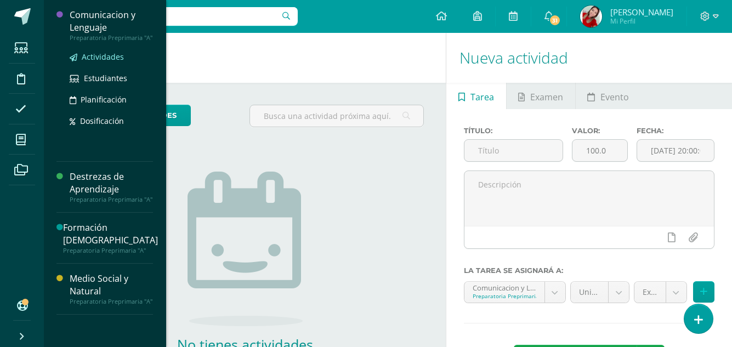
click at [100, 56] on span "Actividades" at bounding box center [103, 57] width 42 height 10
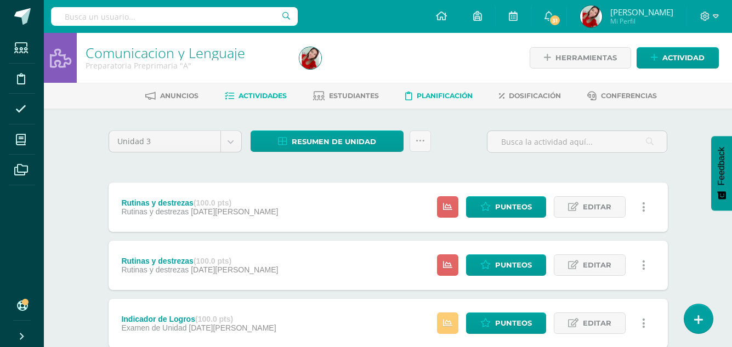
click at [455, 94] on span "Planificación" at bounding box center [445, 96] width 56 height 8
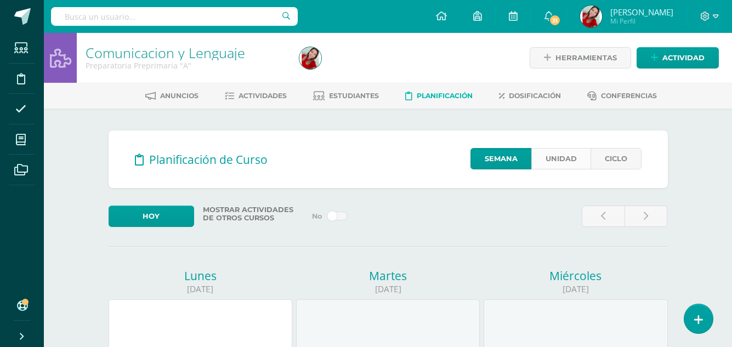
click at [565, 161] on link "Unidad" at bounding box center [560, 158] width 59 height 21
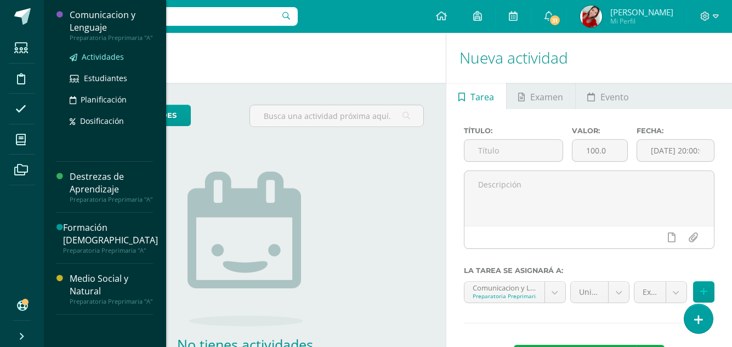
click at [102, 60] on span "Actividades" at bounding box center [103, 57] width 42 height 10
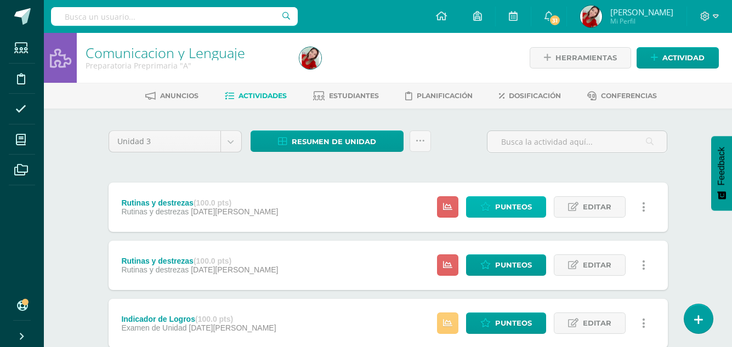
click at [517, 207] on span "Punteos" at bounding box center [513, 207] width 37 height 20
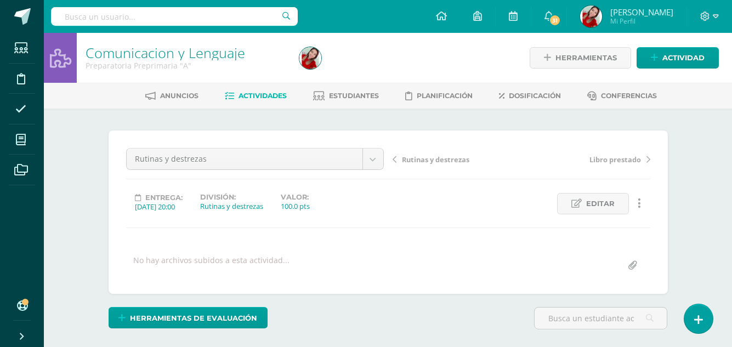
click at [452, 236] on div "Rutinas y destrezas Indicador de Logros Rutinas y destrezas Rutinas y destrezas…" at bounding box center [388, 212] width 524 height 128
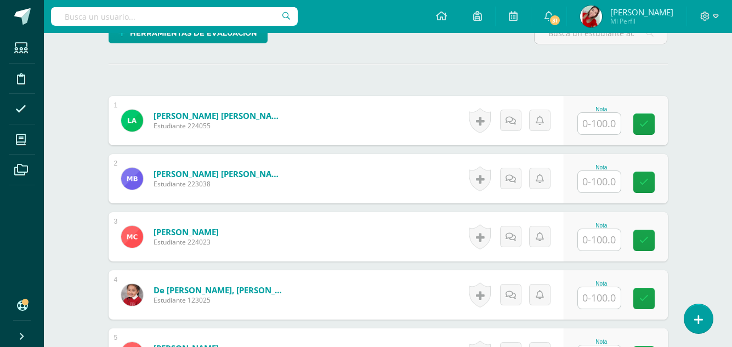
scroll to position [286, 0]
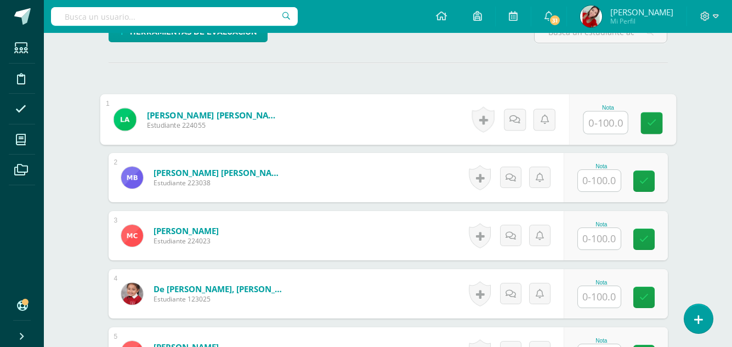
click at [591, 131] on input "text" at bounding box center [605, 123] width 44 height 22
type input "90"
click at [640, 124] on link at bounding box center [651, 123] width 22 height 22
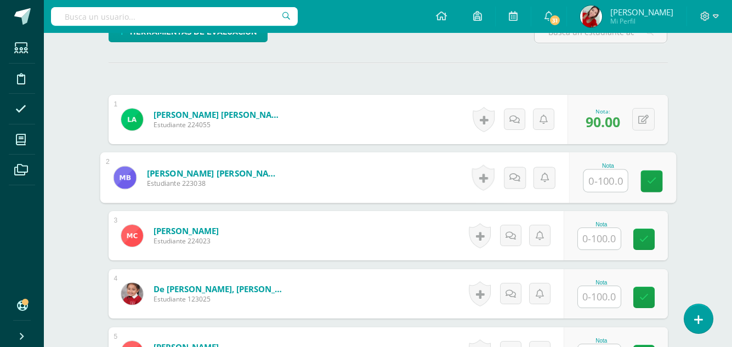
click at [604, 174] on input "text" at bounding box center [605, 181] width 44 height 22
type input "100"
click at [658, 177] on link at bounding box center [651, 181] width 22 height 22
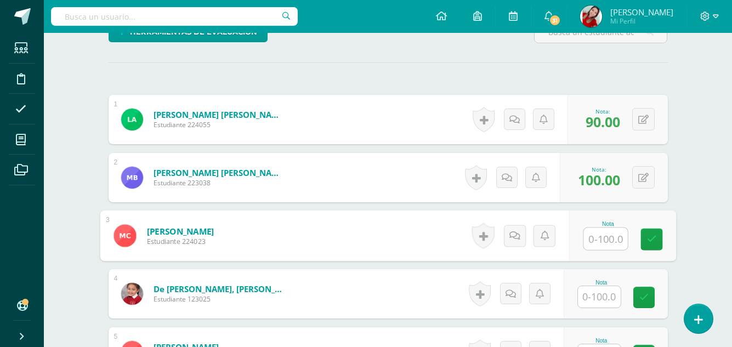
click at [601, 236] on input "text" at bounding box center [605, 239] width 44 height 22
type input "100"
click at [651, 235] on icon at bounding box center [651, 239] width 10 height 9
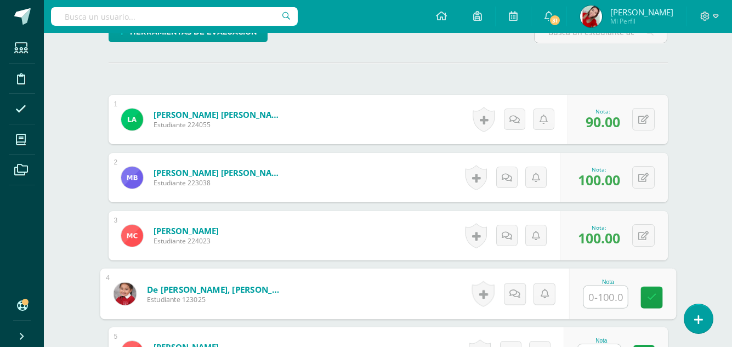
click at [602, 303] on input "text" at bounding box center [605, 297] width 44 height 22
type input "80"
click at [650, 300] on icon at bounding box center [651, 297] width 10 height 9
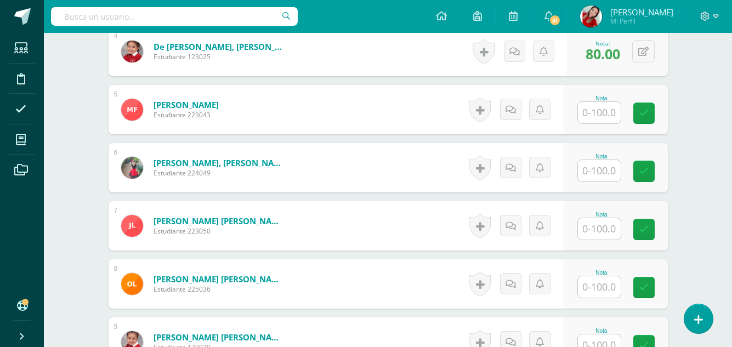
scroll to position [549, 0]
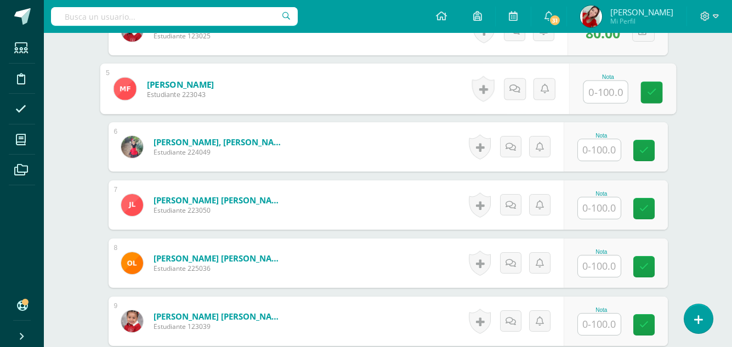
click at [595, 95] on input "text" at bounding box center [605, 92] width 44 height 22
type input "100"
click at [657, 90] on link at bounding box center [651, 93] width 22 height 22
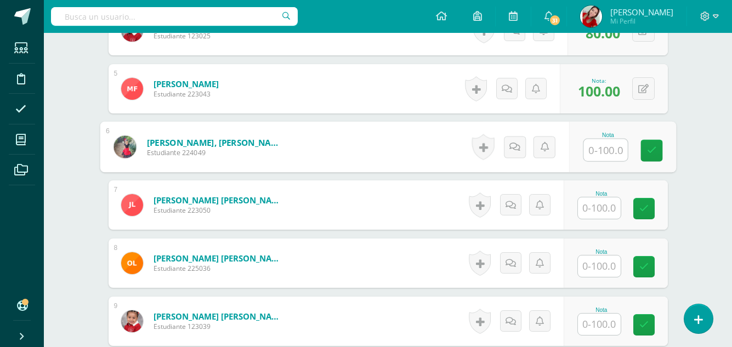
click at [593, 149] on input "text" at bounding box center [605, 150] width 44 height 22
type input "100"
click at [649, 152] on icon at bounding box center [651, 150] width 10 height 9
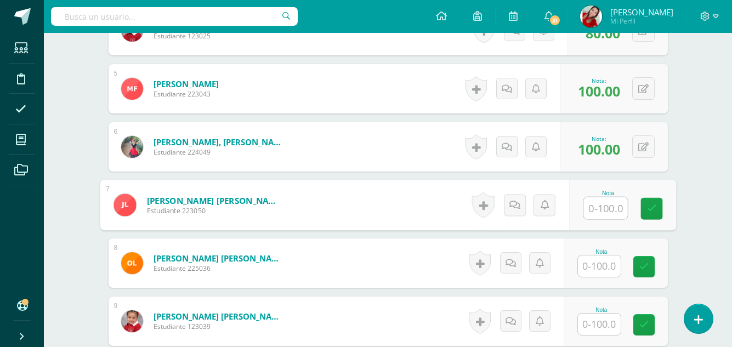
click at [600, 213] on input "text" at bounding box center [605, 208] width 44 height 22
type input "80"
click at [650, 205] on icon at bounding box center [651, 208] width 10 height 9
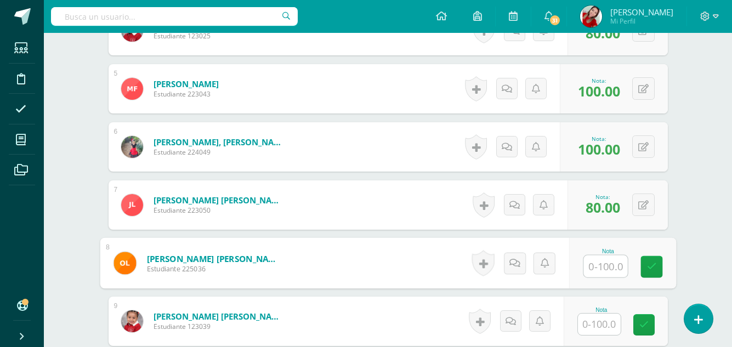
click at [596, 274] on input "text" at bounding box center [605, 266] width 44 height 22
type input "90"
click at [654, 267] on icon at bounding box center [651, 266] width 10 height 9
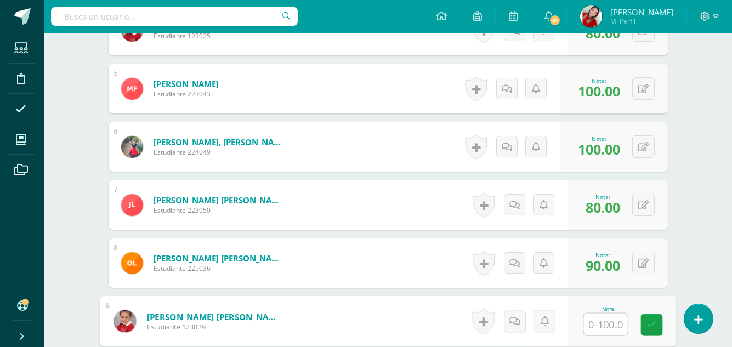
click at [598, 332] on input "text" at bounding box center [605, 325] width 44 height 22
type input "90"
click at [643, 326] on link at bounding box center [651, 325] width 22 height 22
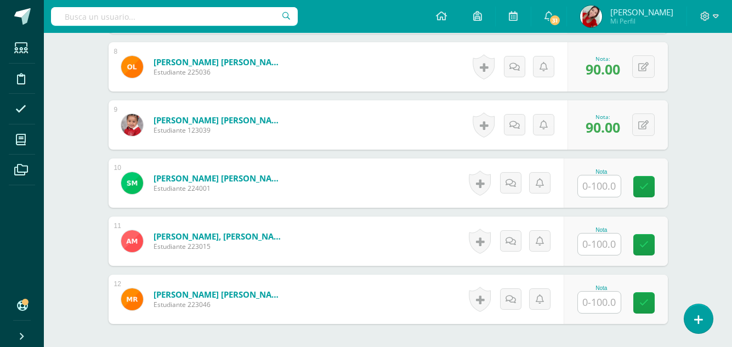
scroll to position [746, 0]
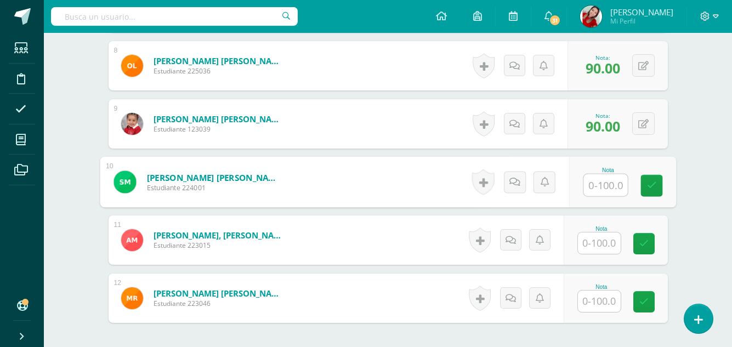
click at [590, 191] on input "text" at bounding box center [605, 185] width 44 height 22
type input "100"
click at [649, 179] on link at bounding box center [651, 186] width 22 height 22
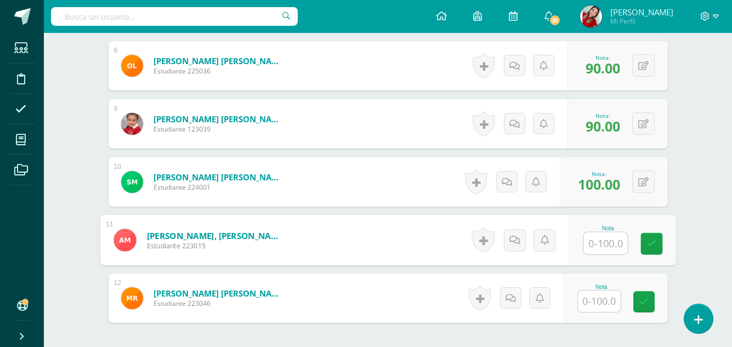
click at [607, 249] on input "text" at bounding box center [605, 243] width 44 height 22
type input "90"
click at [653, 244] on icon at bounding box center [651, 243] width 10 height 9
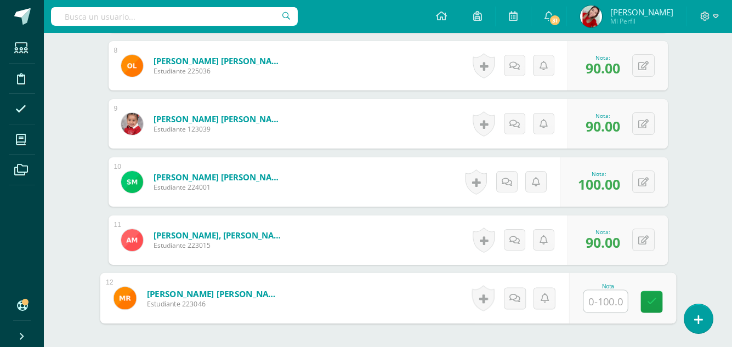
click at [606, 299] on input "text" at bounding box center [605, 301] width 44 height 22
type input "100"
click at [648, 305] on icon at bounding box center [651, 301] width 10 height 9
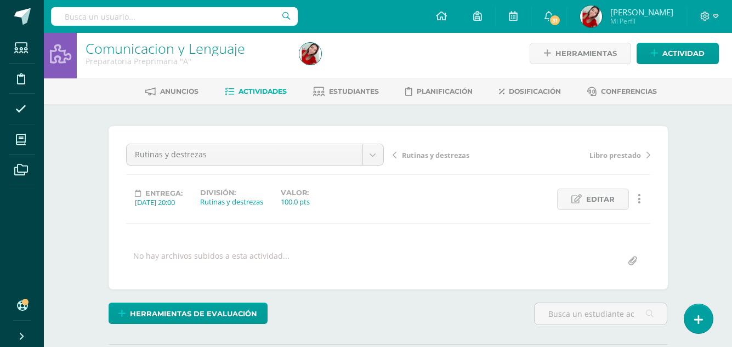
scroll to position [0, 0]
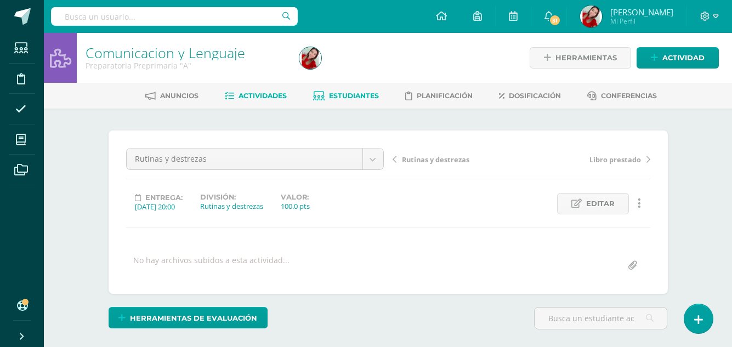
click at [353, 95] on span "Estudiantes" at bounding box center [354, 96] width 50 height 8
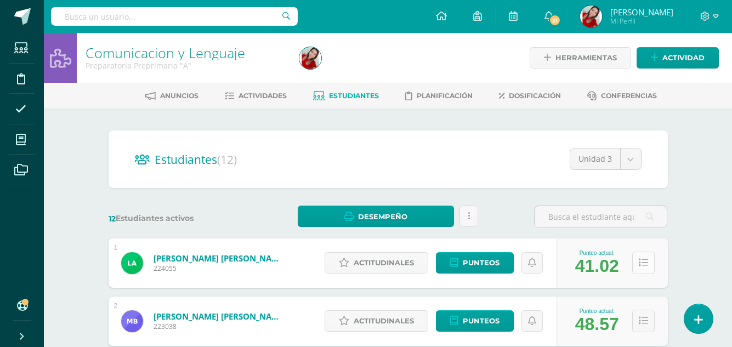
click at [644, 263] on icon at bounding box center [643, 262] width 9 height 9
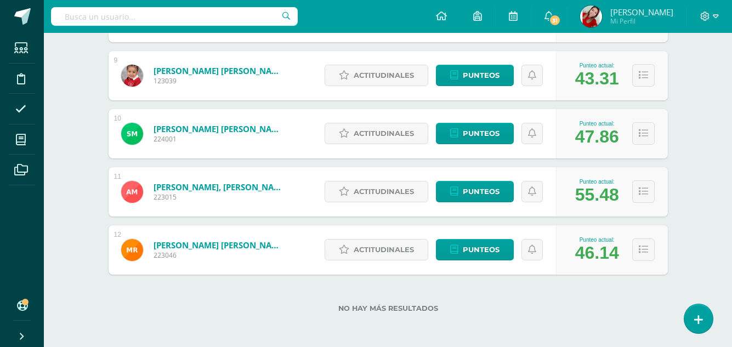
scroll to position [975, 0]
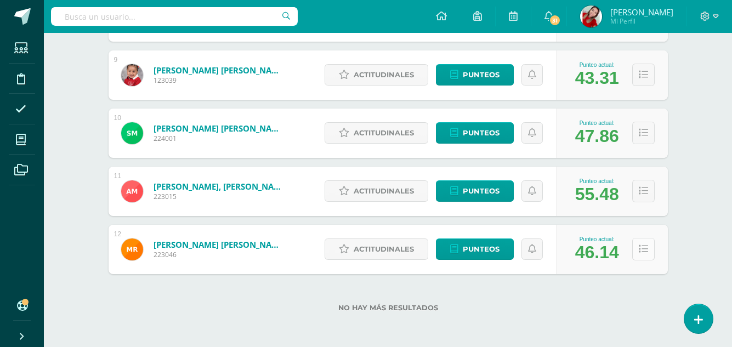
click at [645, 247] on icon at bounding box center [643, 248] width 9 height 9
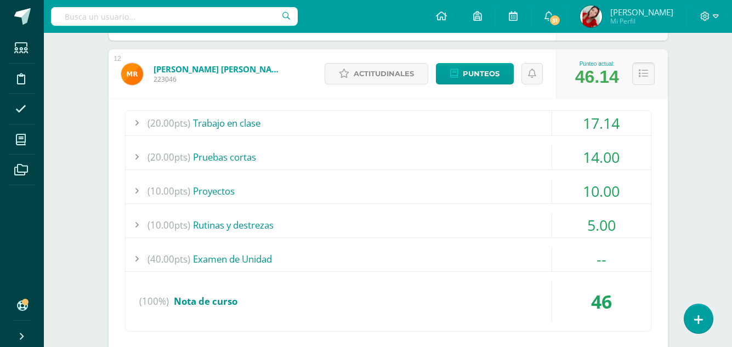
scroll to position [1172, 0]
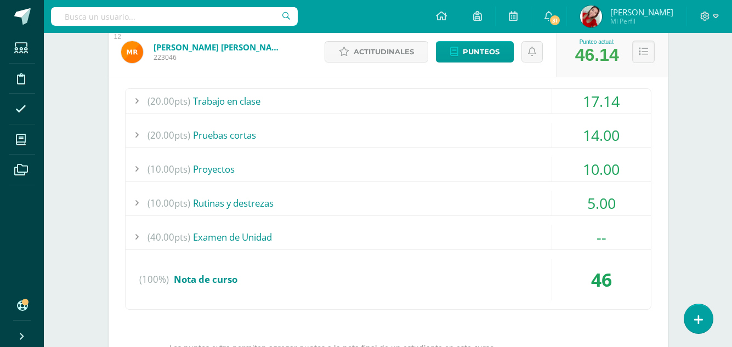
click at [593, 133] on div "14.00" at bounding box center [601, 135] width 99 height 25
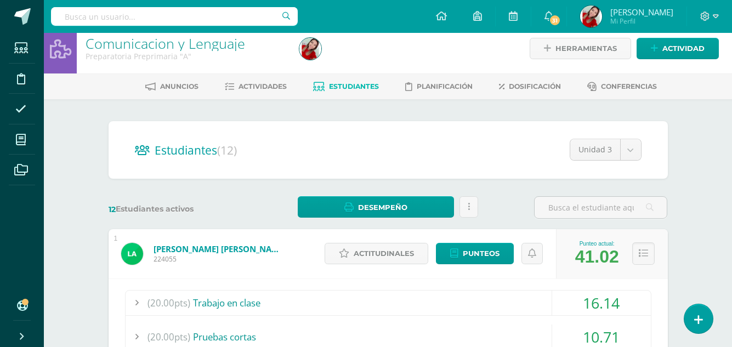
scroll to position [0, 0]
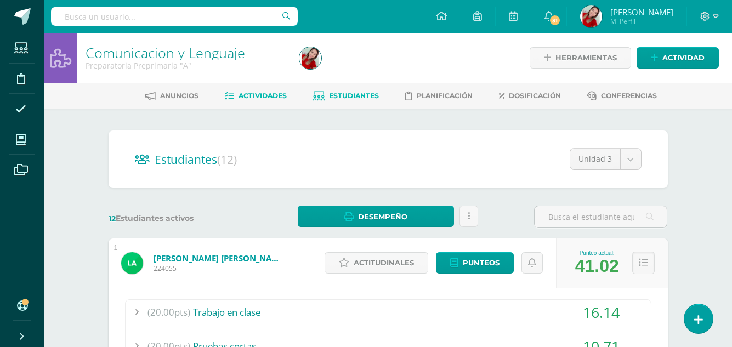
click at [256, 100] on span "Actividades" at bounding box center [262, 96] width 48 height 8
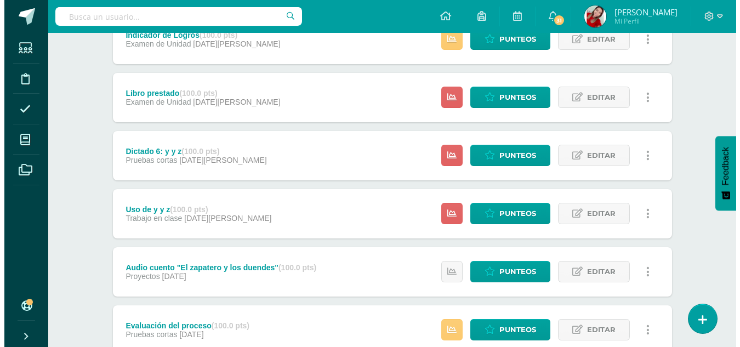
scroll to position [285, 0]
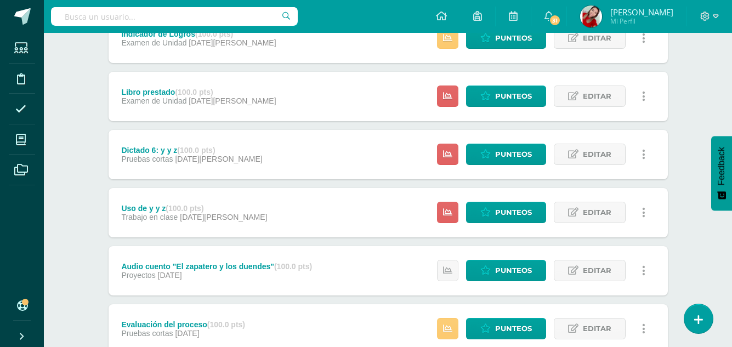
click at [644, 151] on icon at bounding box center [643, 155] width 3 height 12
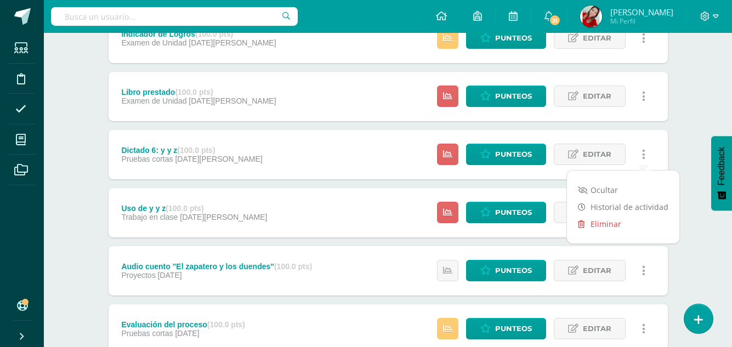
click at [612, 223] on link "Eliminar" at bounding box center [623, 223] width 112 height 17
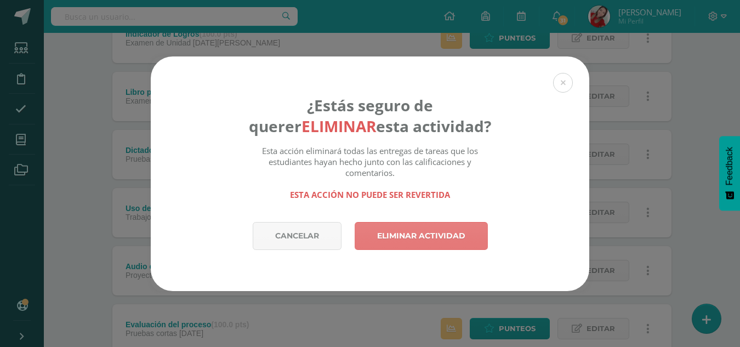
drag, startPoint x: 471, startPoint y: 233, endPoint x: 423, endPoint y: 233, distance: 48.8
click at [422, 233] on link "Eliminar actividad" at bounding box center [421, 236] width 133 height 28
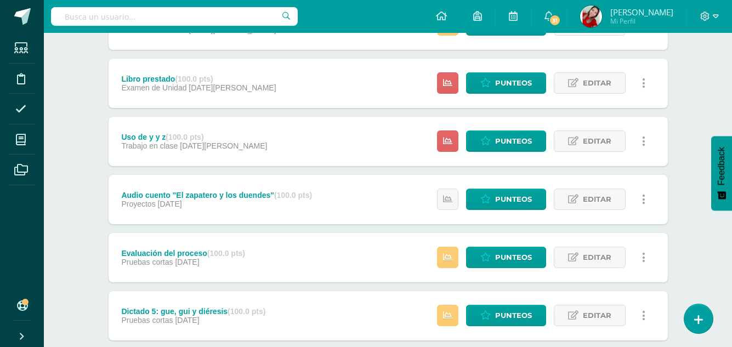
scroll to position [285, 0]
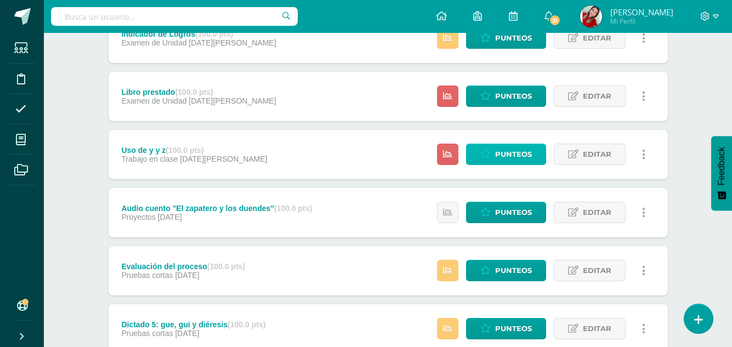
click at [511, 159] on span "Punteos" at bounding box center [513, 154] width 37 height 20
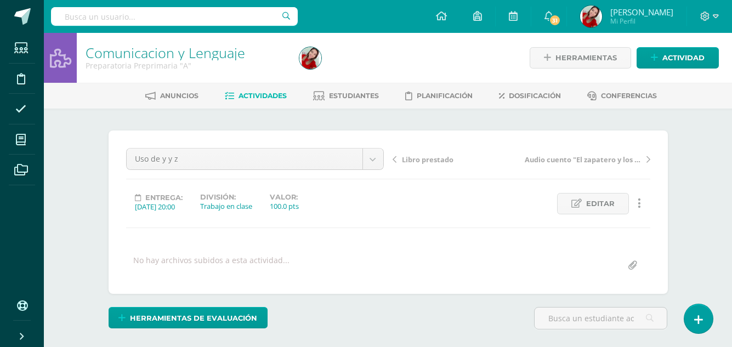
click at [462, 207] on div "Entrega: [DATE] 20:00 División: Trabajo en clase Valor: 100.0 pts Editar Oculta…" at bounding box center [388, 203] width 533 height 21
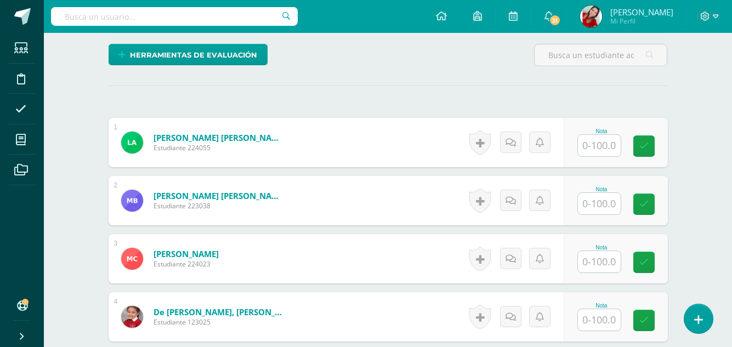
scroll to position [264, 0]
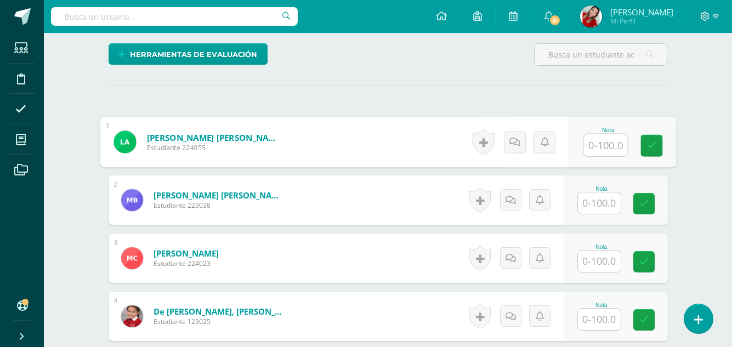
click at [598, 146] on input "text" at bounding box center [605, 145] width 44 height 22
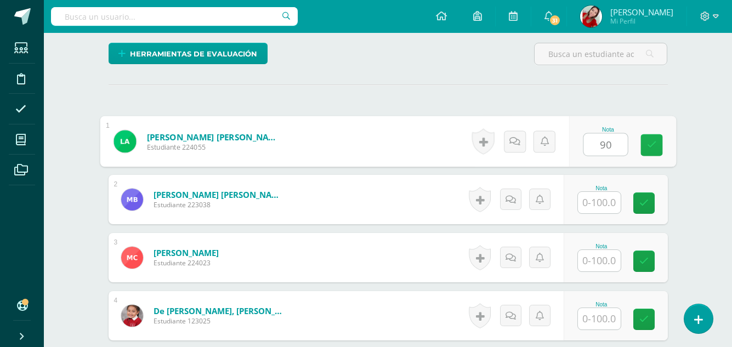
type input "90"
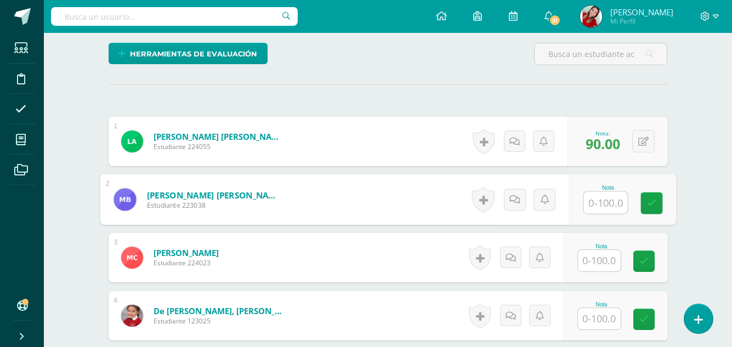
click at [607, 203] on input "text" at bounding box center [605, 203] width 44 height 22
type input "100"
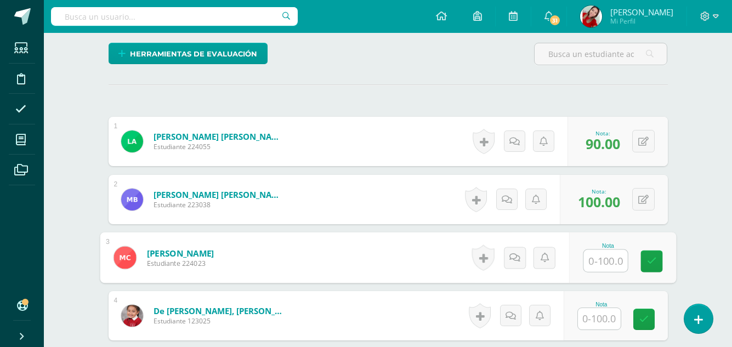
click at [606, 266] on input "text" at bounding box center [605, 261] width 44 height 22
type input "100"
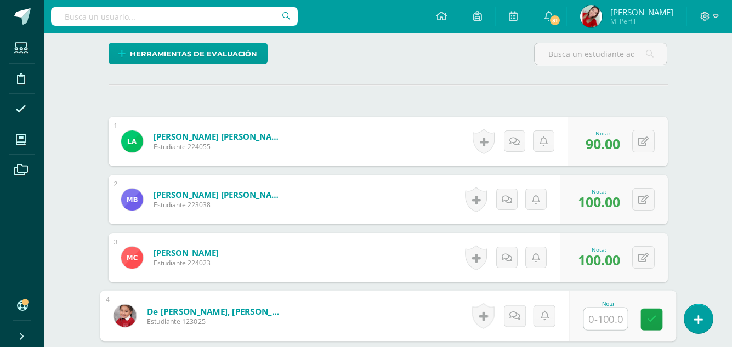
click at [600, 317] on input "text" at bounding box center [605, 319] width 44 height 22
type input "80"
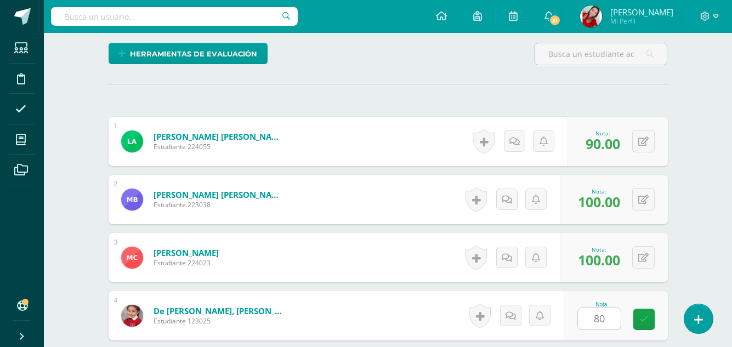
scroll to position [468, 0]
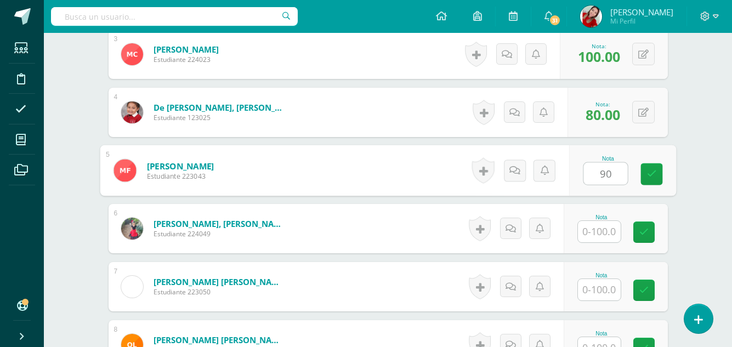
type input "90"
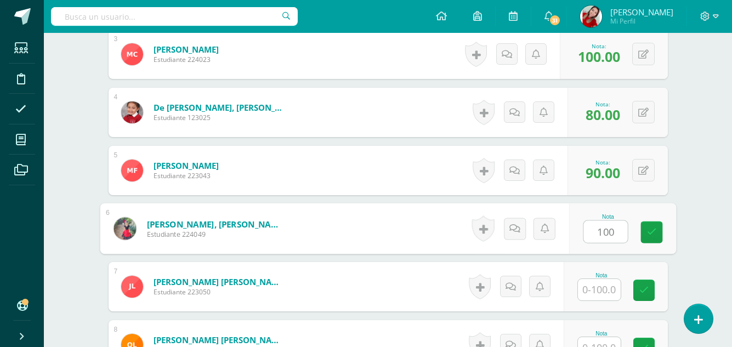
type input "100"
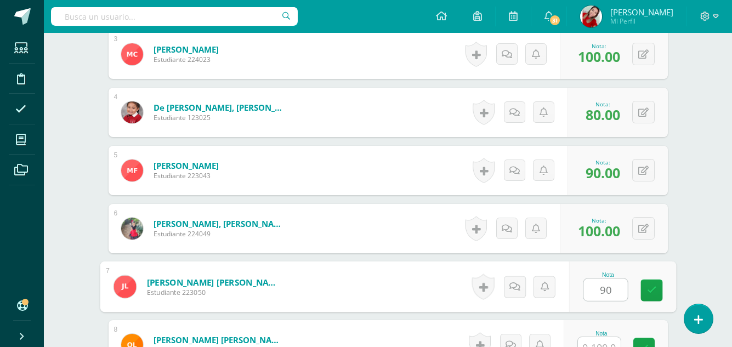
type input "90"
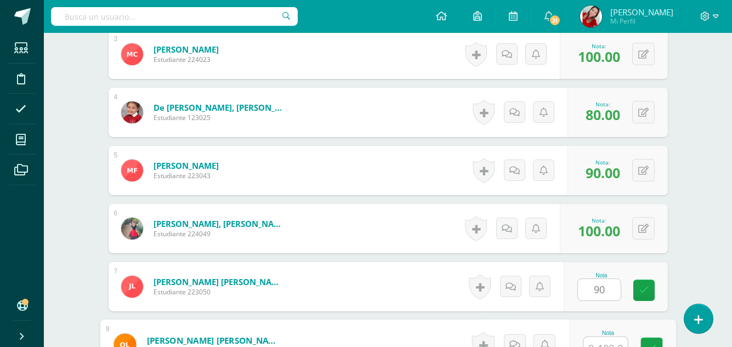
scroll to position [479, 0]
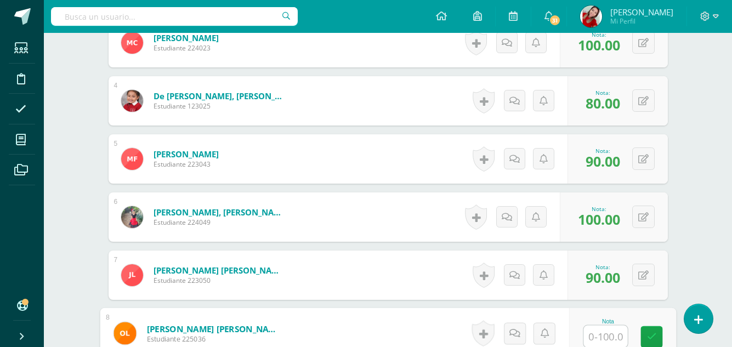
click at [601, 337] on input "text" at bounding box center [605, 337] width 44 height 22
type input "90"
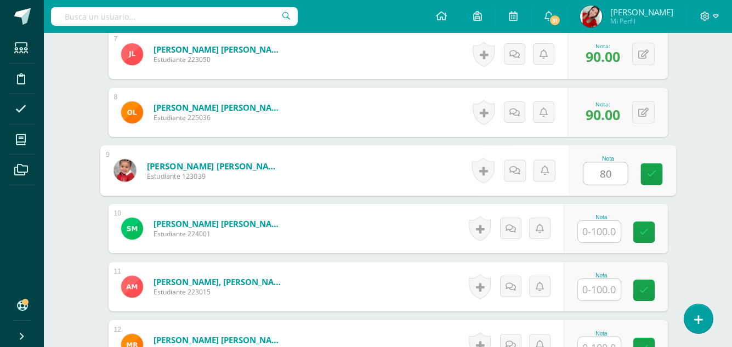
type input "80"
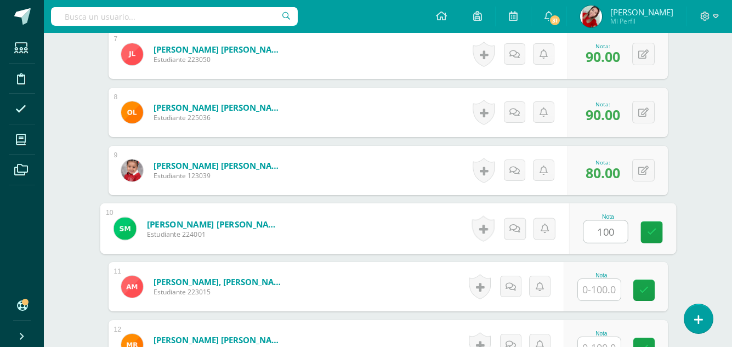
type input "100"
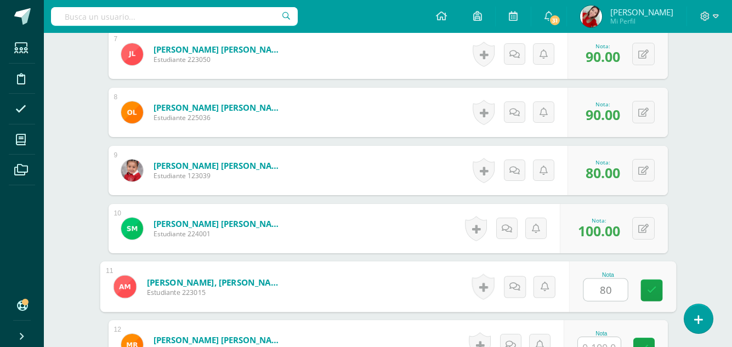
type input "80"
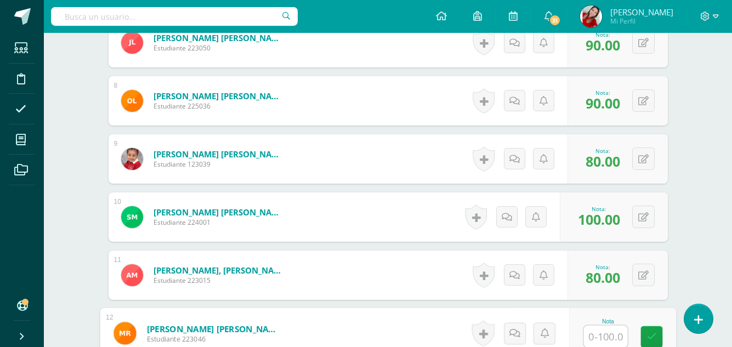
click at [605, 333] on input "text" at bounding box center [605, 337] width 44 height 22
type input "100"
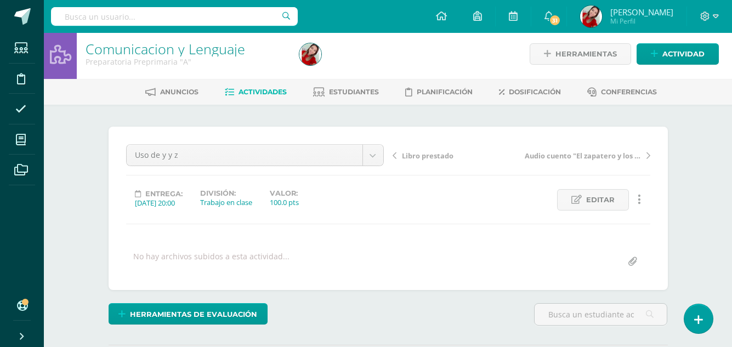
scroll to position [0, 0]
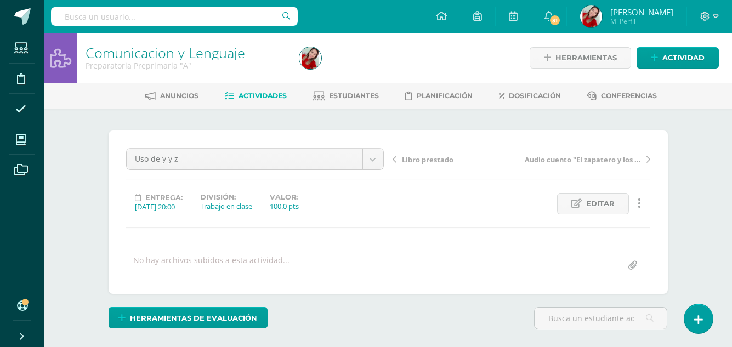
click at [257, 93] on span "Actividades" at bounding box center [262, 96] width 48 height 8
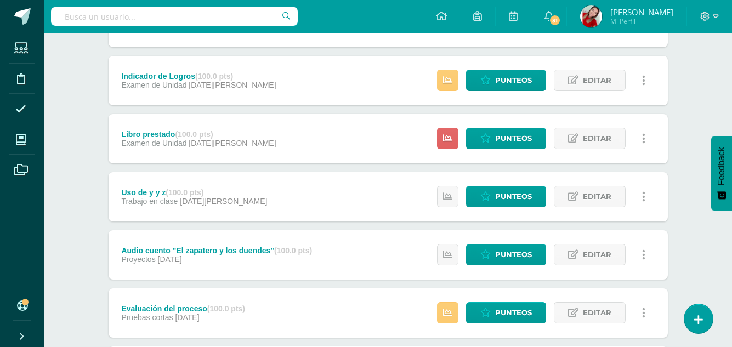
scroll to position [263, 0]
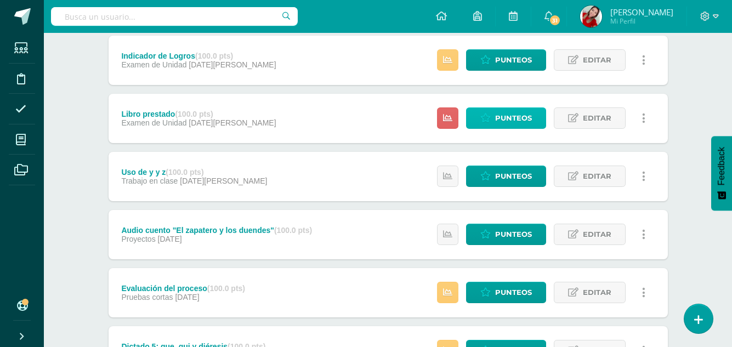
click at [508, 118] on span "Punteos" at bounding box center [513, 118] width 37 height 20
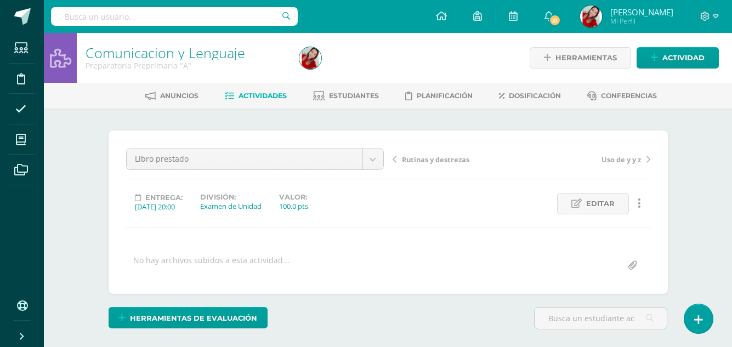
click at [446, 223] on div "Libro prestado Indicador de Logros Rutinas y destrezas Rutinas y destrezas Libr…" at bounding box center [388, 212] width 524 height 128
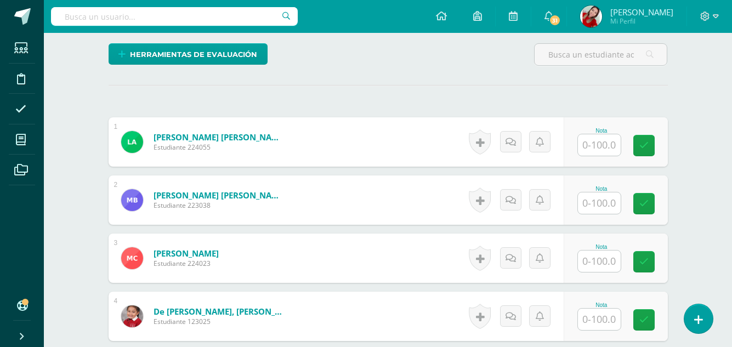
scroll to position [264, 0]
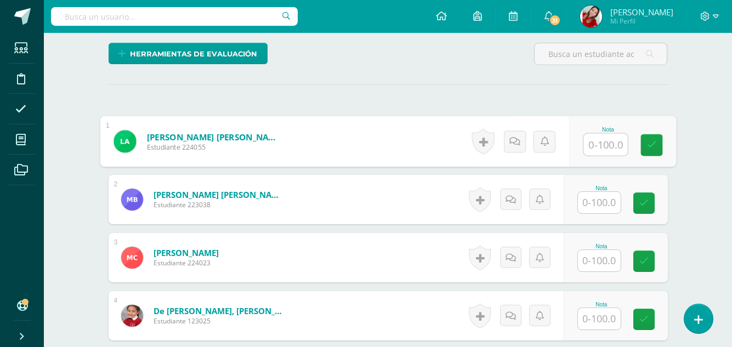
click at [602, 151] on input "text" at bounding box center [605, 145] width 44 height 22
type input "90"
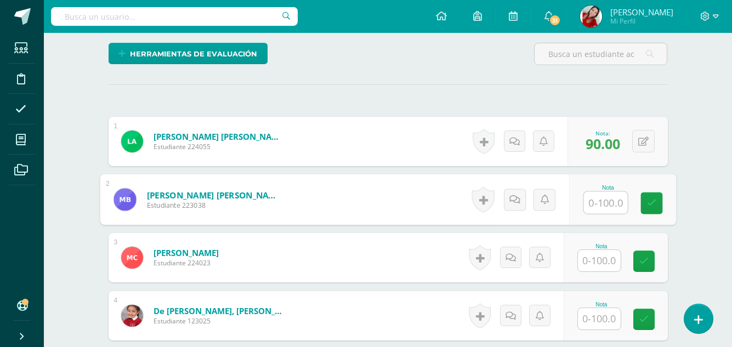
click at [606, 203] on input "text" at bounding box center [605, 203] width 44 height 22
type input "100"
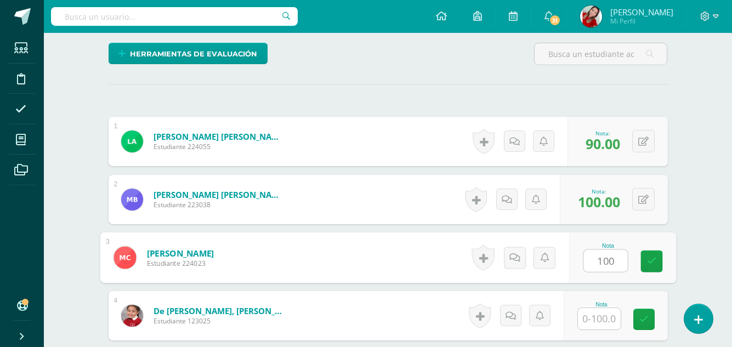
type input "100"
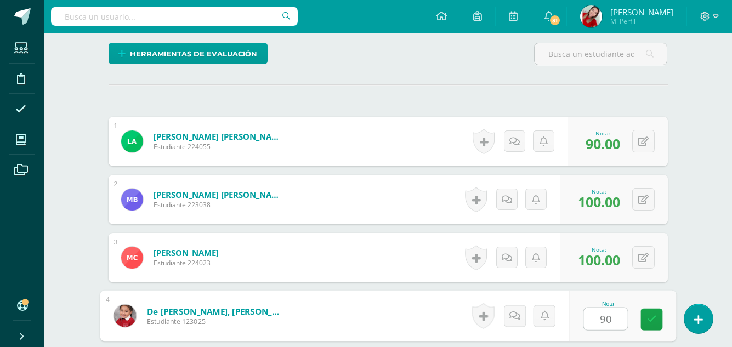
type input "90"
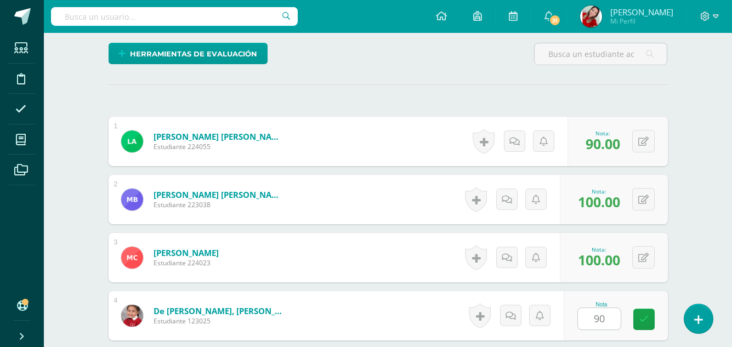
scroll to position [468, 0]
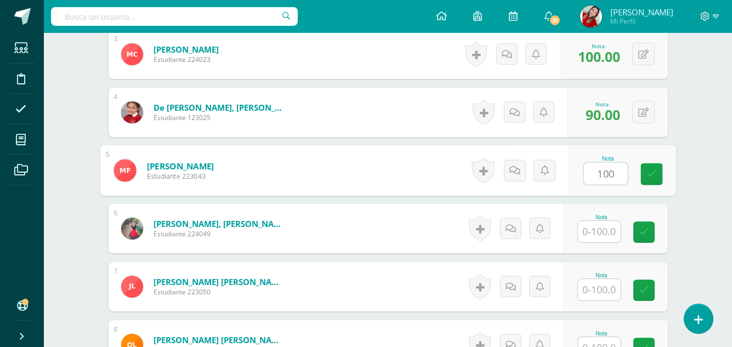
type input "100"
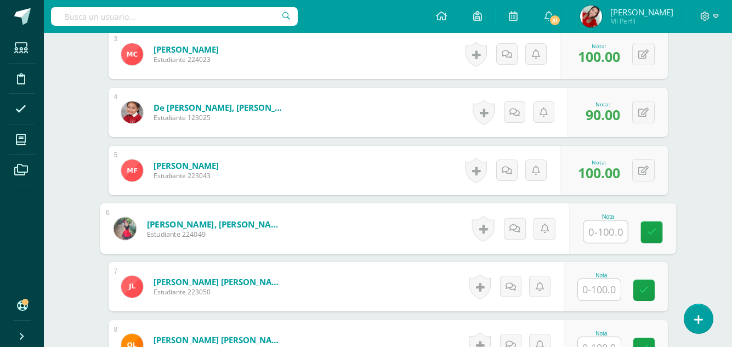
click at [615, 230] on input "text" at bounding box center [605, 232] width 44 height 22
type input "100"
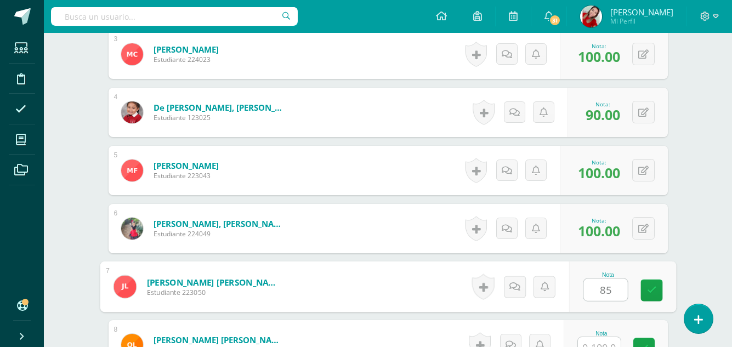
type input "85"
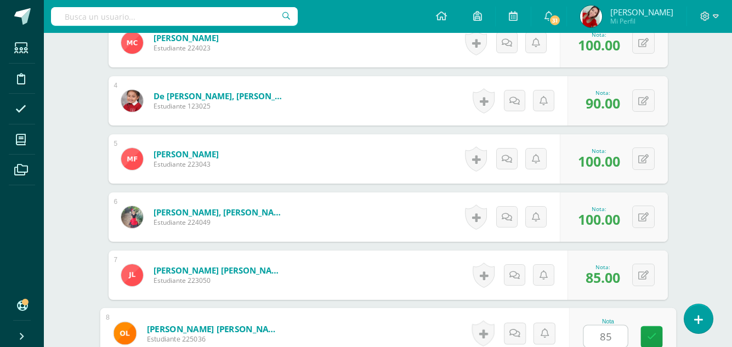
type input "85"
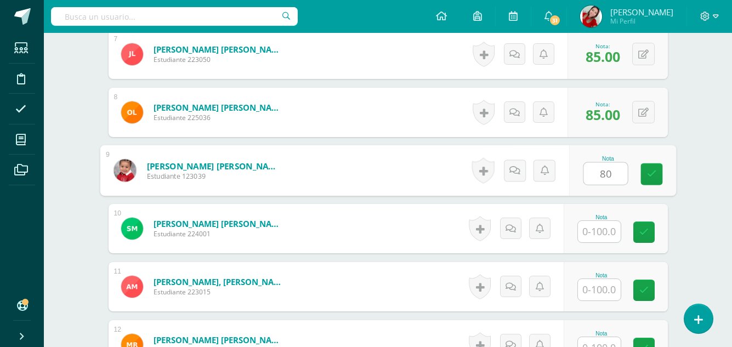
type input "80"
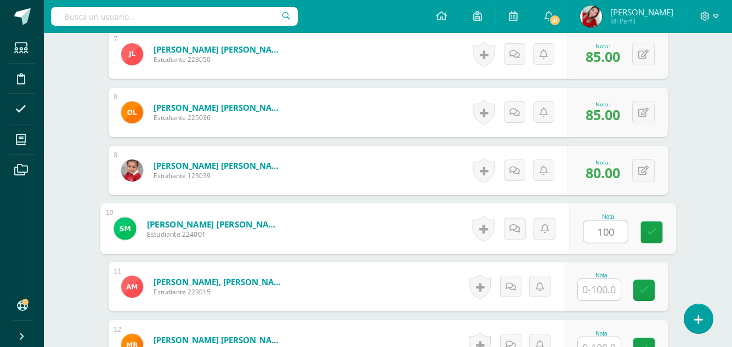
type input "100"
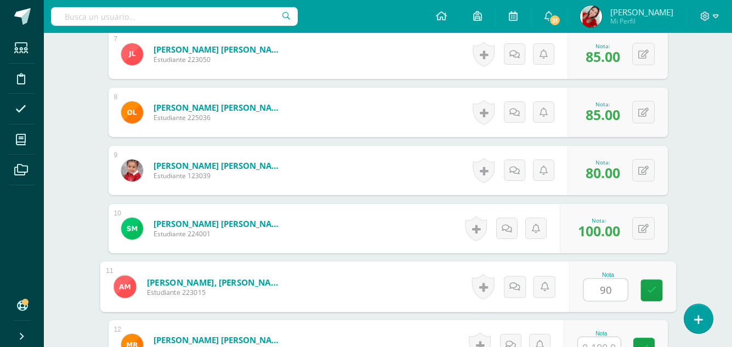
type input "90"
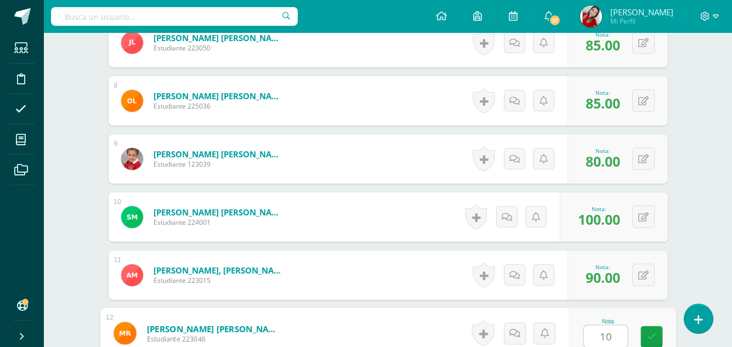
type input "100"
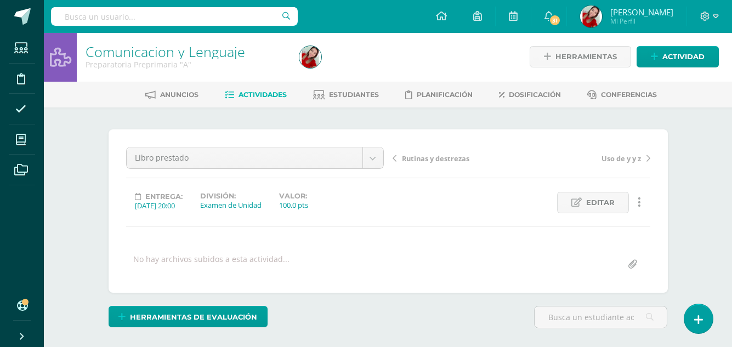
scroll to position [0, 0]
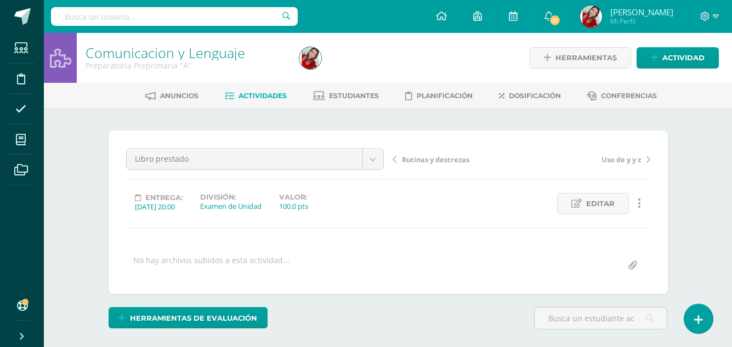
click at [253, 95] on span "Actividades" at bounding box center [262, 96] width 48 height 8
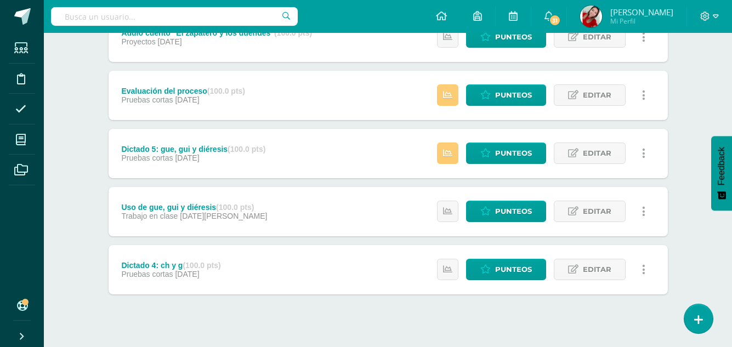
scroll to position [477, 0]
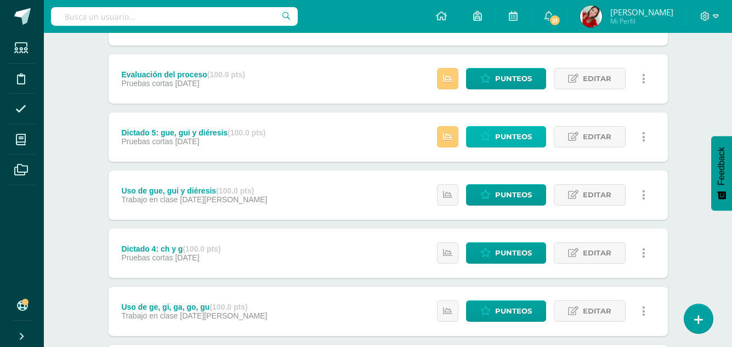
click at [522, 133] on span "Punteos" at bounding box center [513, 137] width 37 height 20
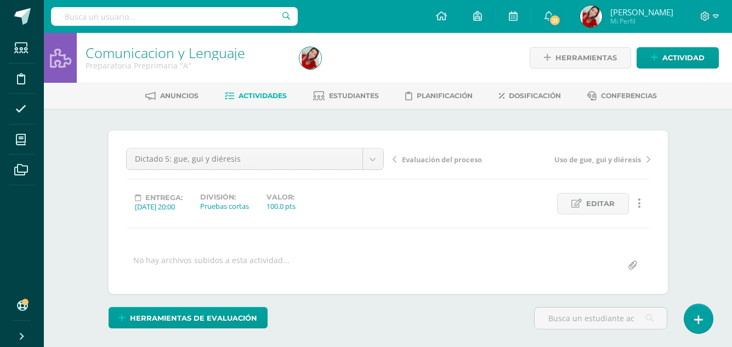
click at [450, 213] on div "Entrega: 2025/07/25 20:00 División: Pruebas cortas Valor: 100.0 pts Editar Hist…" at bounding box center [388, 203] width 533 height 21
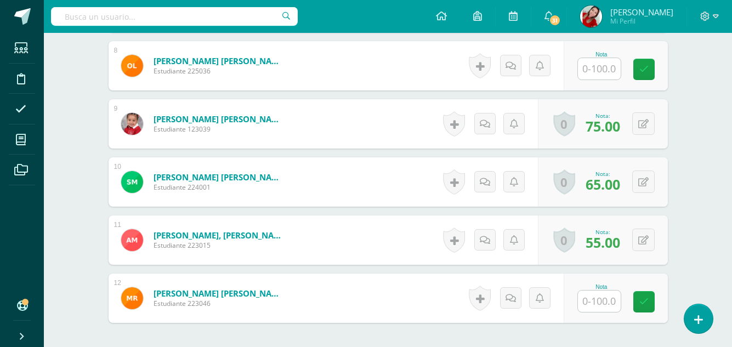
scroll to position [768, 0]
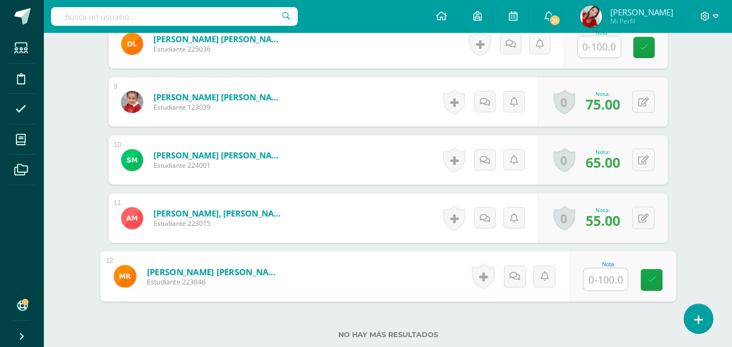
click at [602, 275] on input "text" at bounding box center [605, 280] width 44 height 22
type input "100"
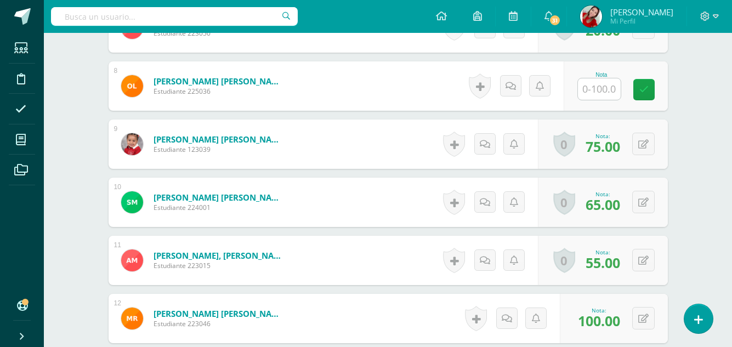
scroll to position [725, 0]
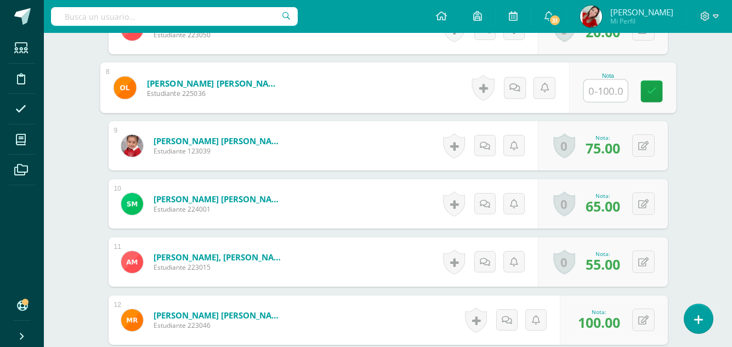
click at [600, 92] on input "text" at bounding box center [605, 91] width 44 height 22
type input "80"
click at [645, 96] on link at bounding box center [651, 92] width 22 height 22
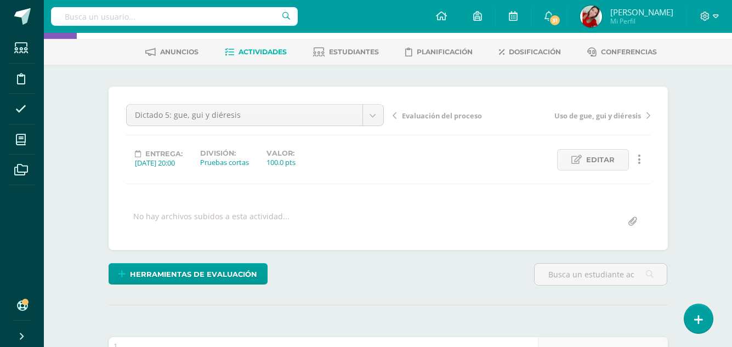
scroll to position [0, 0]
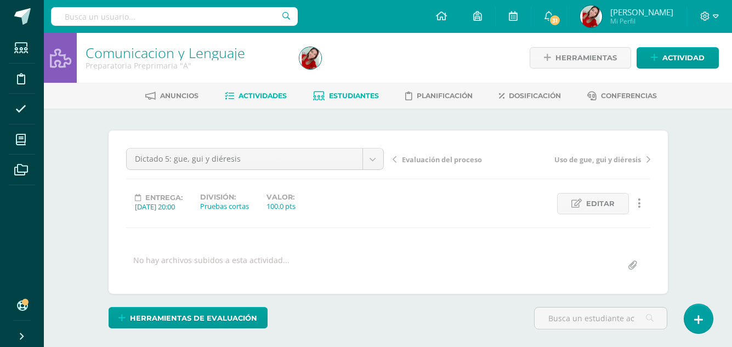
click at [347, 99] on span "Estudiantes" at bounding box center [354, 96] width 50 height 8
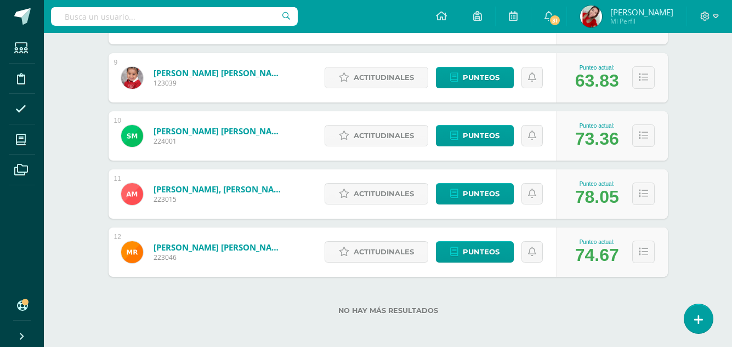
scroll to position [653, 0]
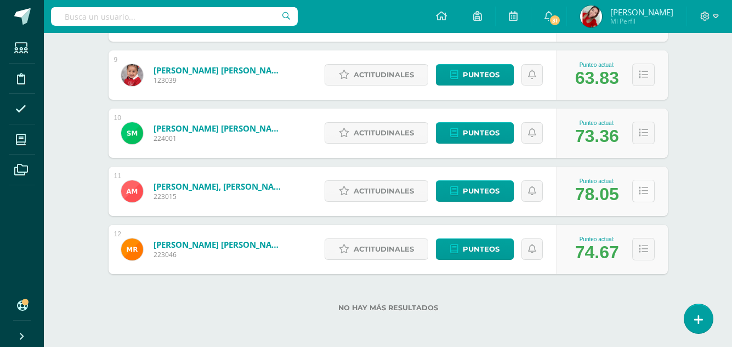
click at [649, 189] on button at bounding box center [643, 191] width 22 height 22
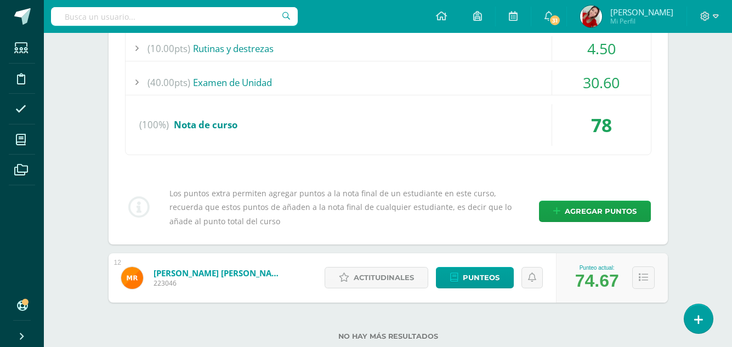
scroll to position [975, 0]
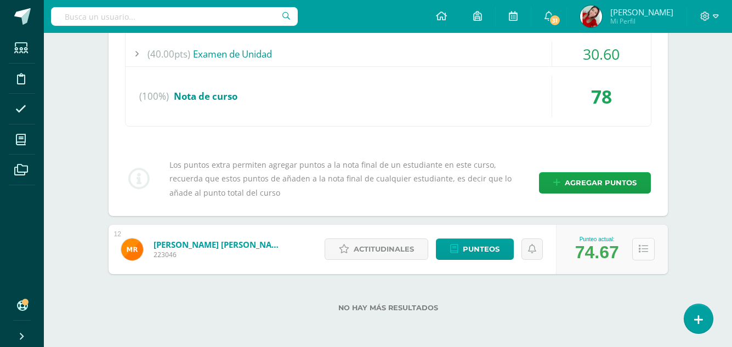
click at [637, 247] on button at bounding box center [643, 249] width 22 height 22
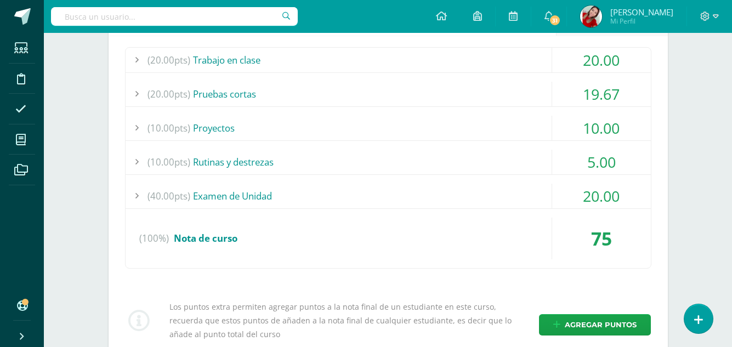
scroll to position [1216, 0]
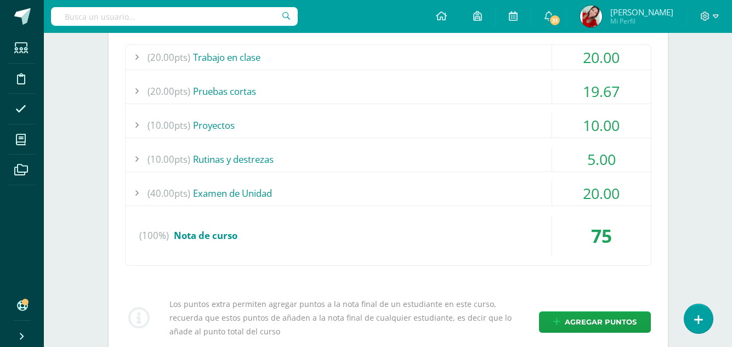
click at [605, 92] on div "19.67" at bounding box center [601, 91] width 99 height 25
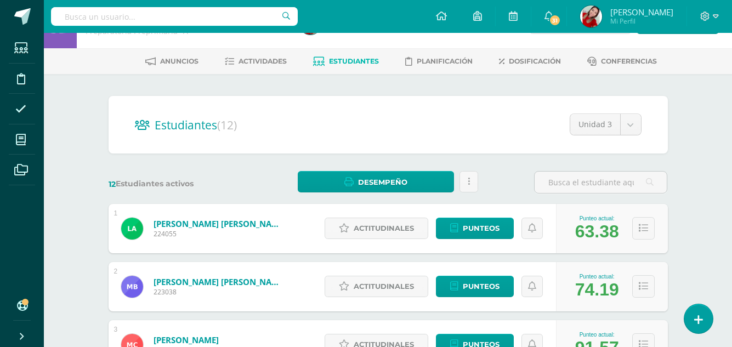
scroll to position [0, 0]
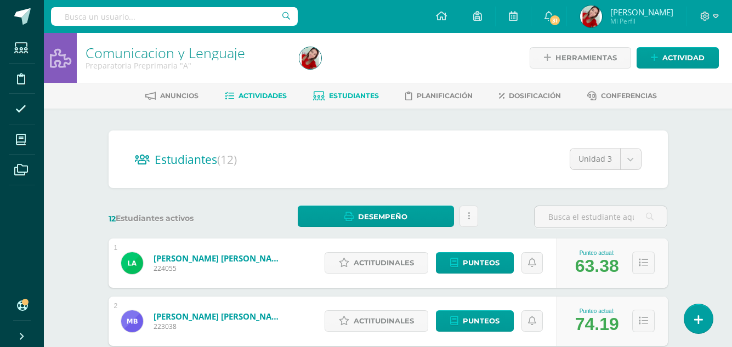
click at [267, 92] on span "Actividades" at bounding box center [262, 96] width 48 height 8
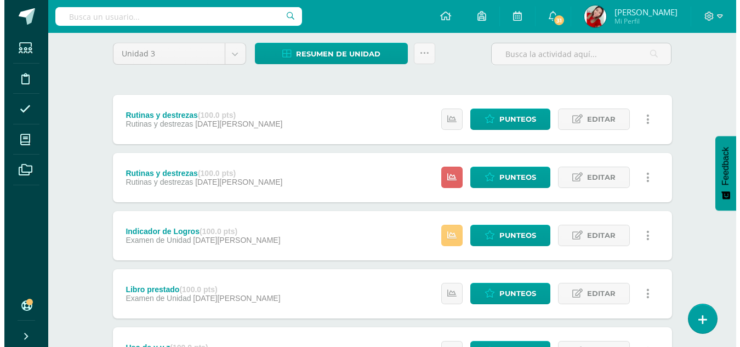
scroll to position [110, 0]
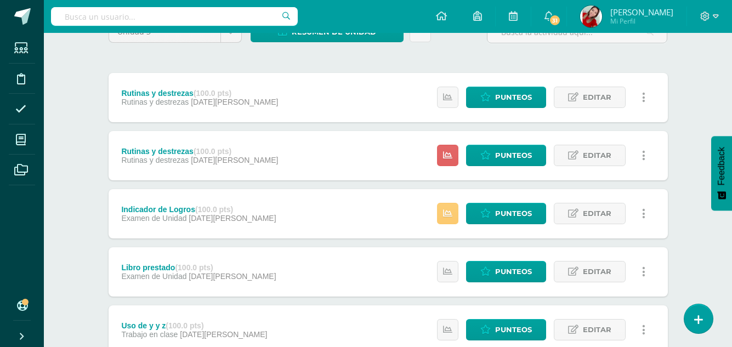
click at [316, 106] on div "Rutinas y destrezas (100.0 pts) Rutinas y destrezas [DATE][PERSON_NAME] Estatus…" at bounding box center [388, 97] width 559 height 49
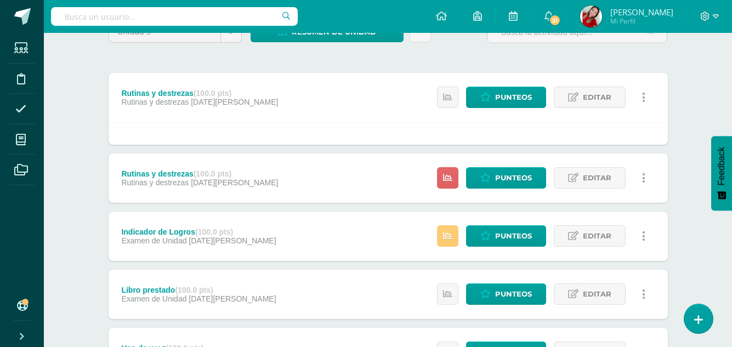
click at [642, 173] on icon at bounding box center [643, 178] width 3 height 12
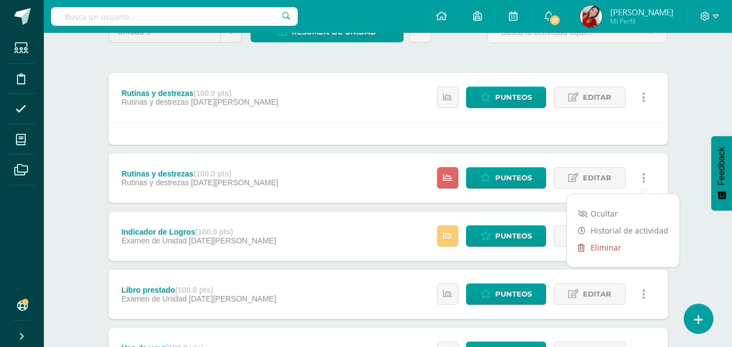
click at [602, 248] on link "Eliminar" at bounding box center [623, 247] width 112 height 17
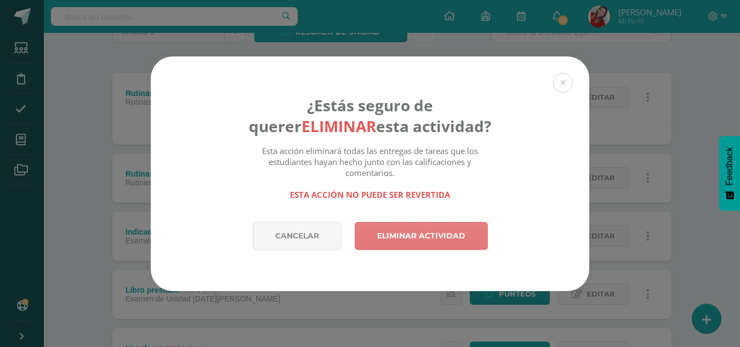
click at [446, 223] on link "Eliminar actividad" at bounding box center [421, 236] width 133 height 28
click at [424, 236] on link "Eliminar actividad" at bounding box center [421, 236] width 133 height 28
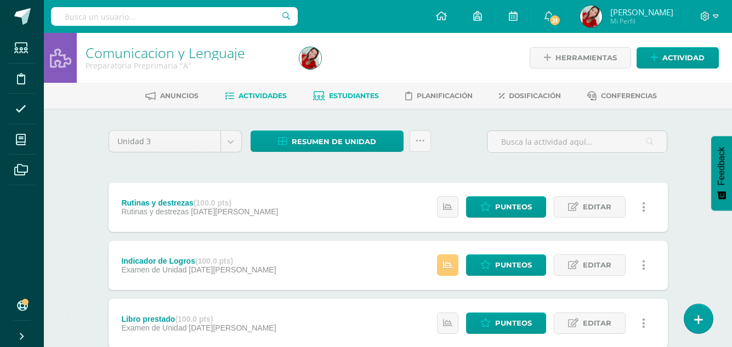
click at [364, 94] on span "Estudiantes" at bounding box center [354, 96] width 50 height 8
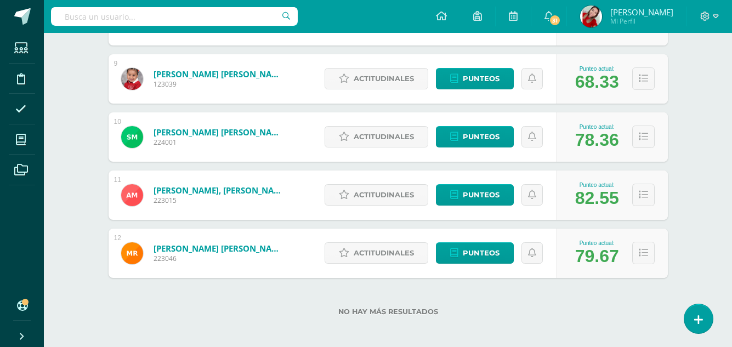
scroll to position [653, 0]
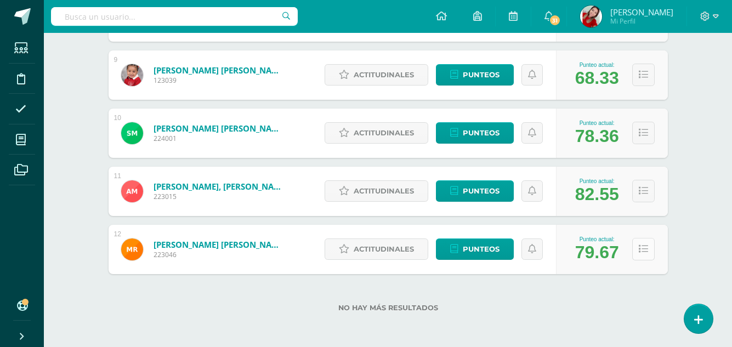
click at [646, 244] on icon at bounding box center [643, 248] width 9 height 9
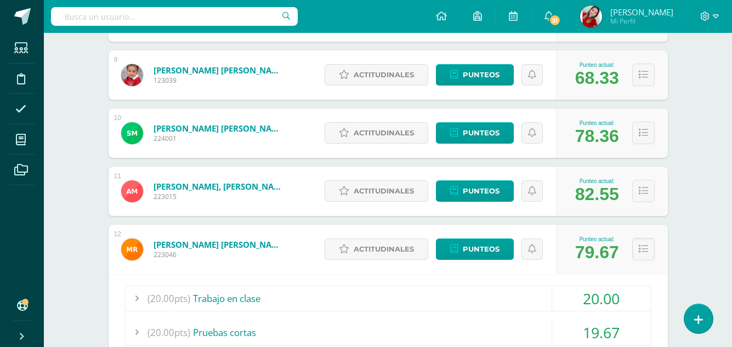
click at [681, 232] on div "Estudiantes (12) Unidad 3 Unidad 4 Unidad 3 Unidad 2 Unidad 1 12 Estudiantes ac…" at bounding box center [388, 62] width 603 height 1213
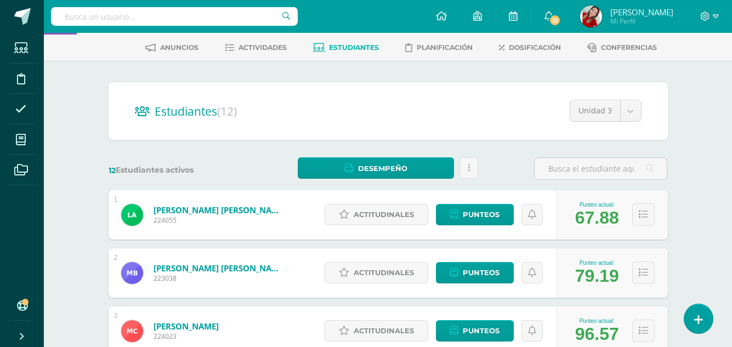
scroll to position [0, 0]
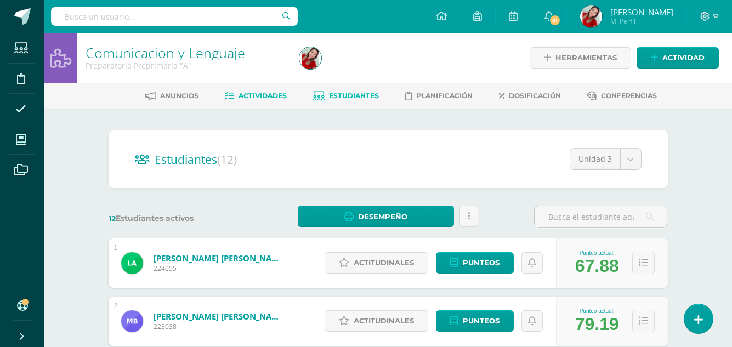
click at [265, 88] on link "Actividades" at bounding box center [256, 96] width 62 height 18
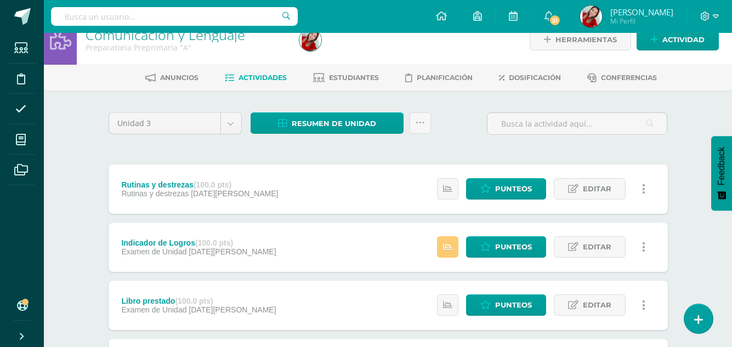
scroll to position [17, 0]
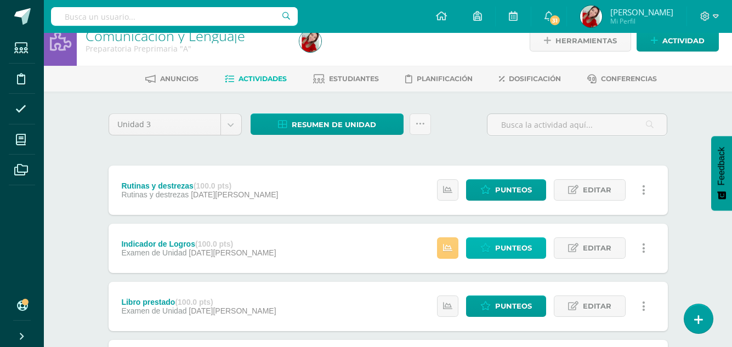
click at [526, 247] on span "Punteos" at bounding box center [513, 248] width 37 height 20
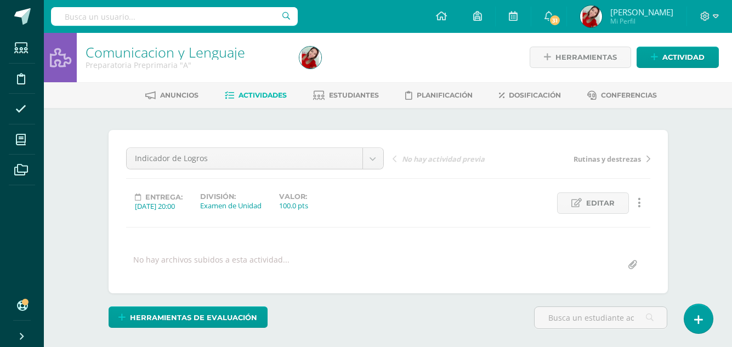
scroll to position [1, 0]
click at [380, 241] on div "Indicador de Logros Indicador de Logros Rutinas y destrezas Libro prestado Uso …" at bounding box center [388, 211] width 524 height 128
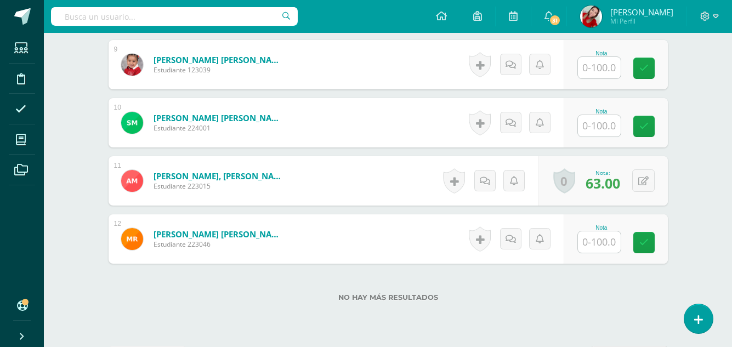
scroll to position [848, 0]
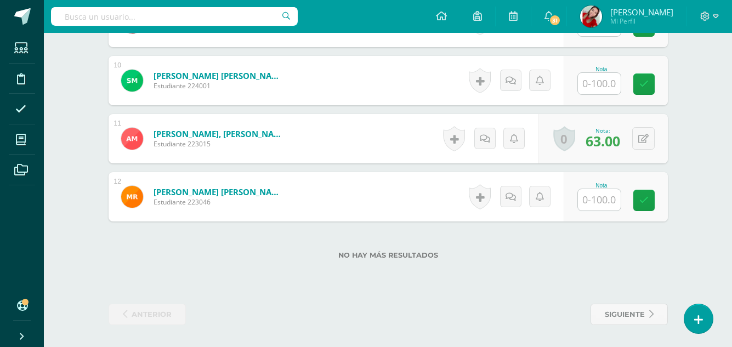
click at [524, 252] on label "No hay más resultados" at bounding box center [388, 255] width 559 height 8
